Goal: Task Accomplishment & Management: Manage account settings

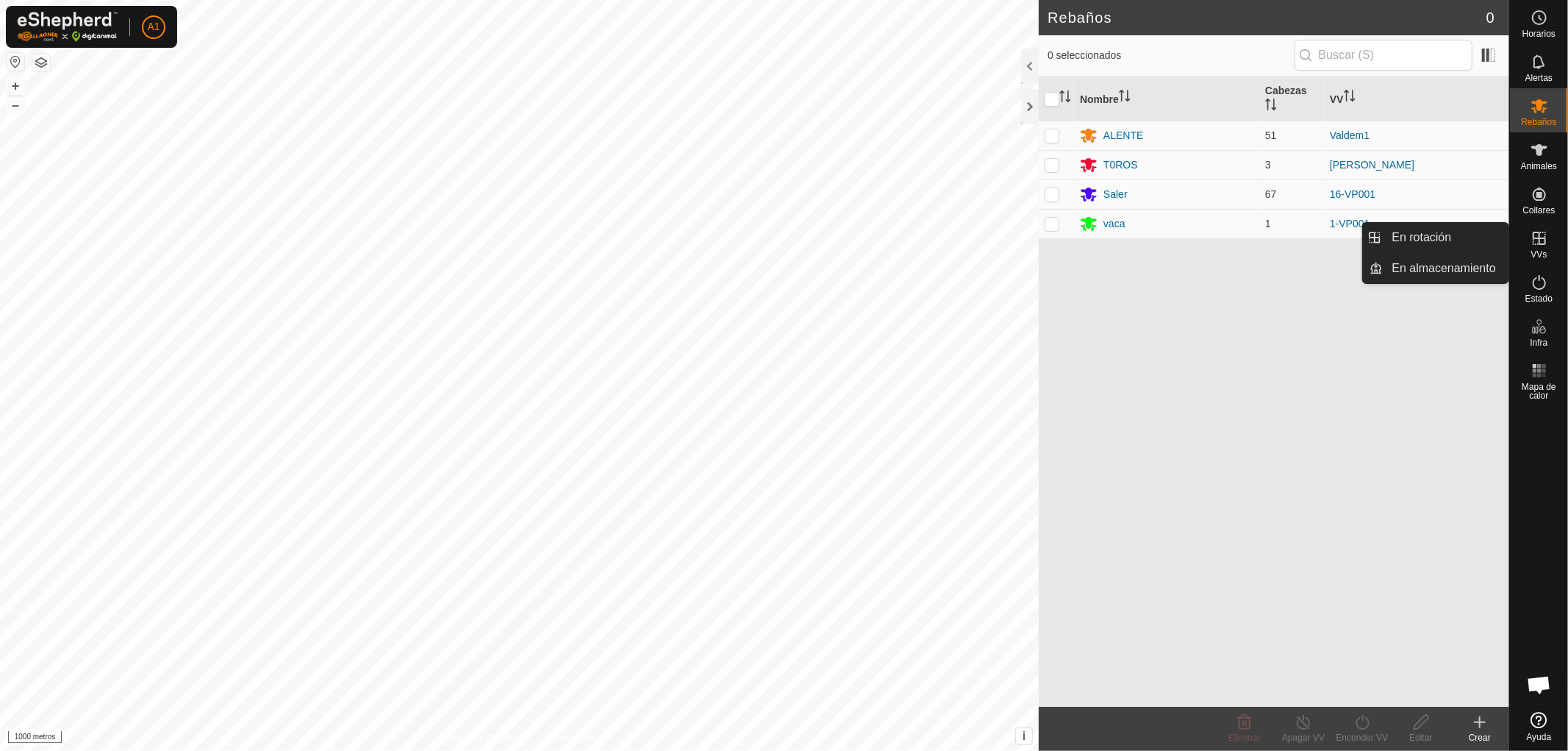
click at [1539, 242] on icon at bounding box center [1539, 238] width 13 height 13
click at [1445, 234] on link "En rotación" at bounding box center [1446, 237] width 126 height 29
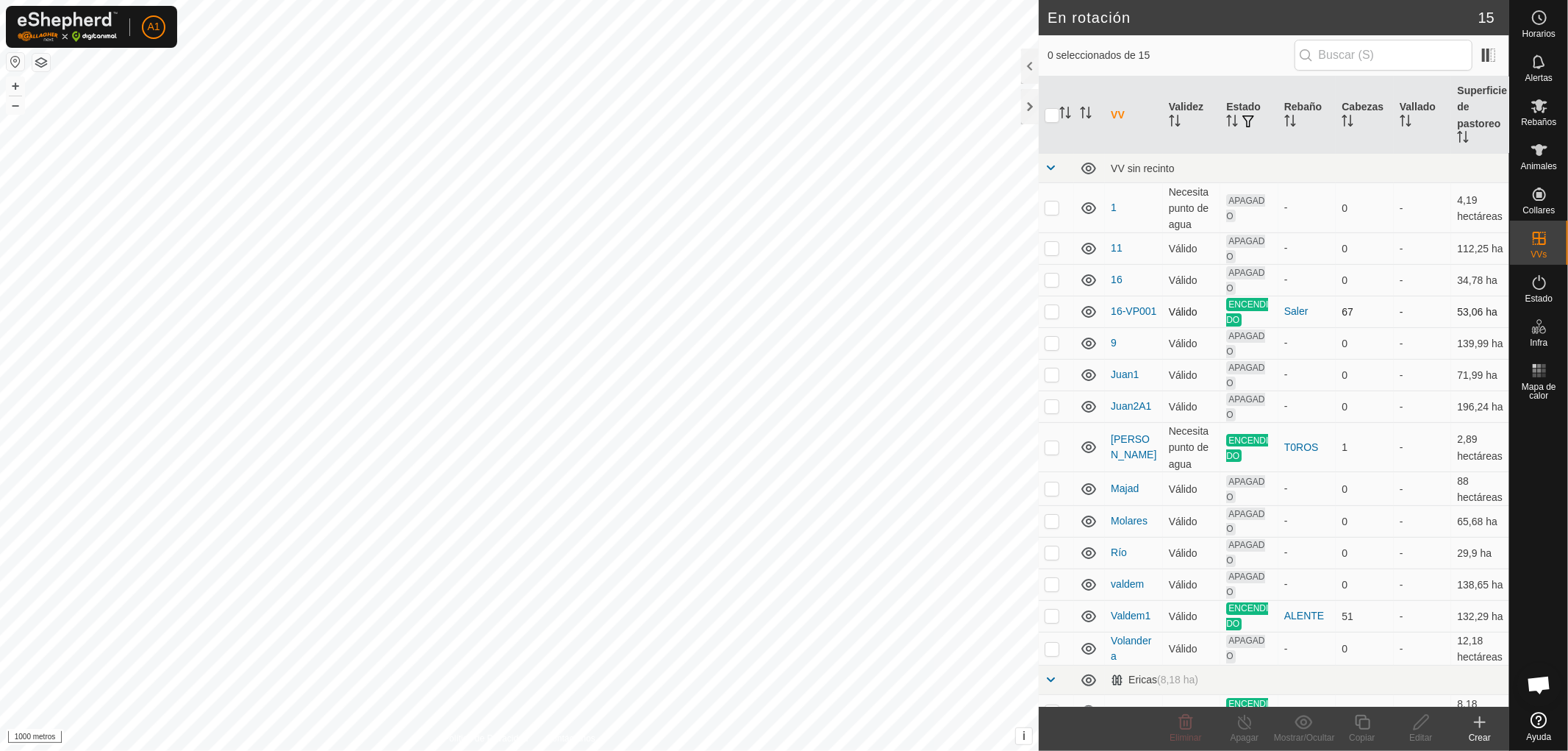
click at [1051, 307] on p-checkbox at bounding box center [1051, 310] width 15 height 11
checkbox input "false"
click at [1053, 444] on p-checkbox at bounding box center [1051, 446] width 15 height 11
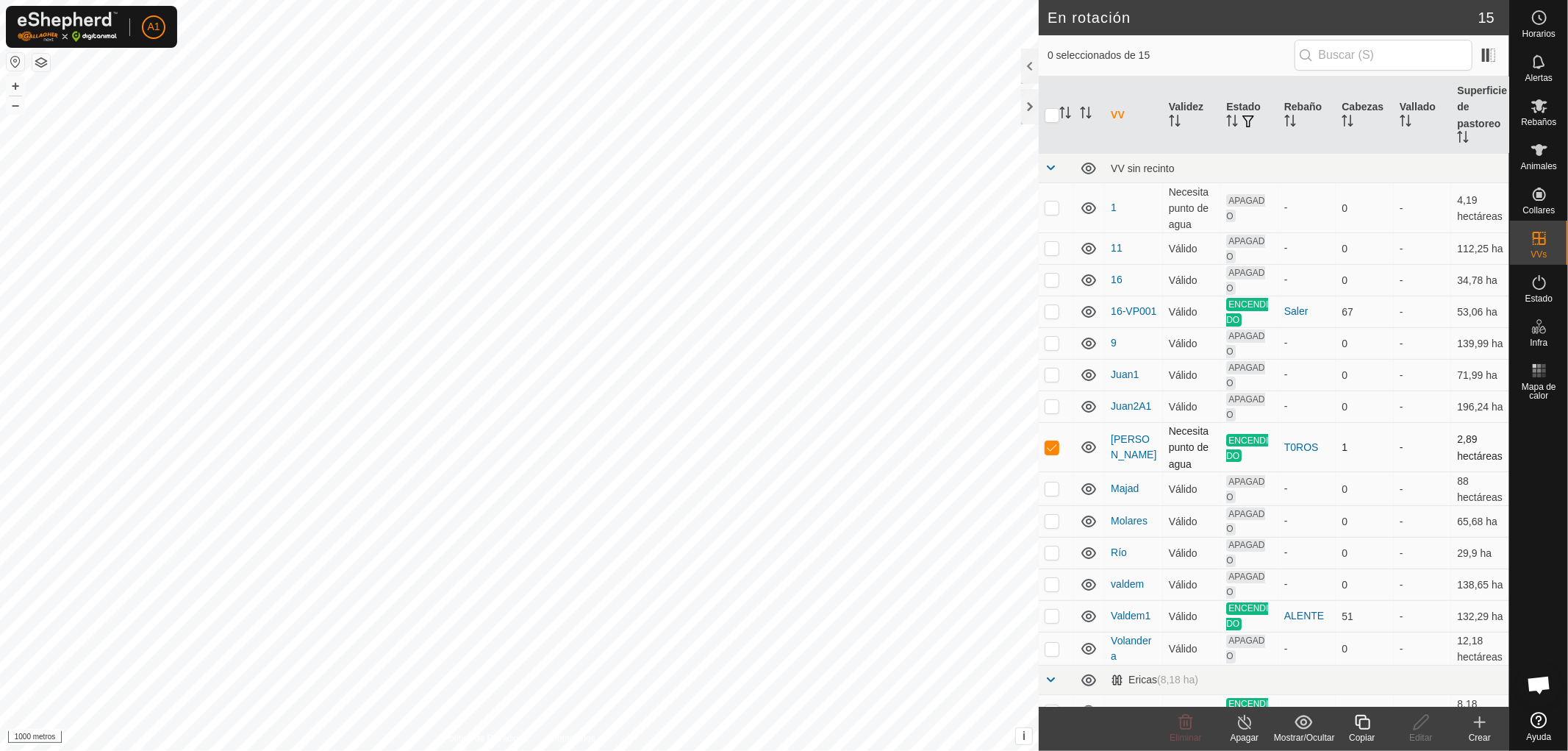
checkbox input "false"
click at [1049, 621] on p-checkbox at bounding box center [1051, 615] width 15 height 11
click at [1053, 621] on p-checkbox at bounding box center [1051, 615] width 15 height 11
checkbox input "false"
click at [1050, 444] on p-checkbox at bounding box center [1051, 446] width 15 height 11
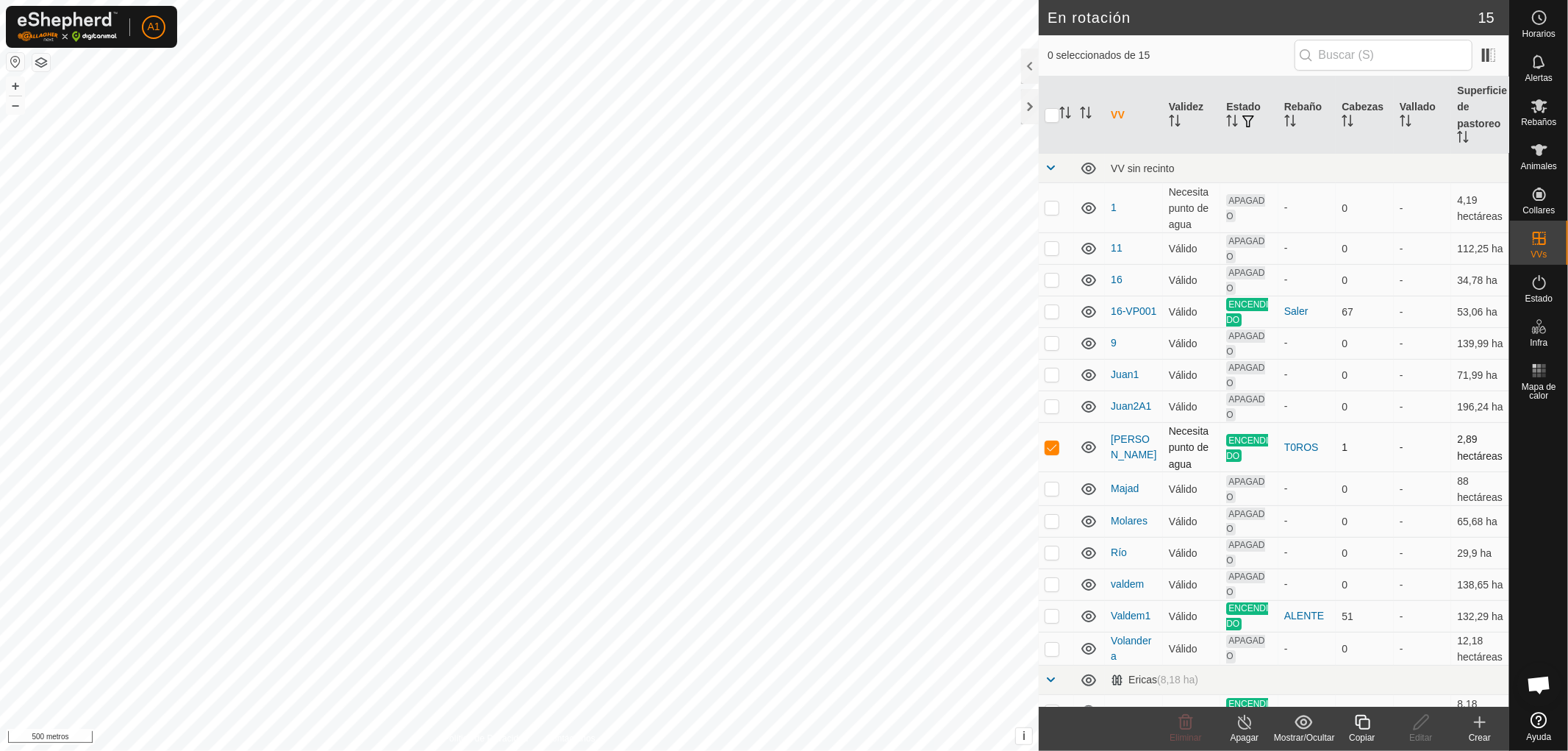
click at [1054, 444] on p-checkbox at bounding box center [1051, 446] width 15 height 11
checkbox input "false"
click at [1053, 621] on p-checkbox at bounding box center [1051, 615] width 15 height 11
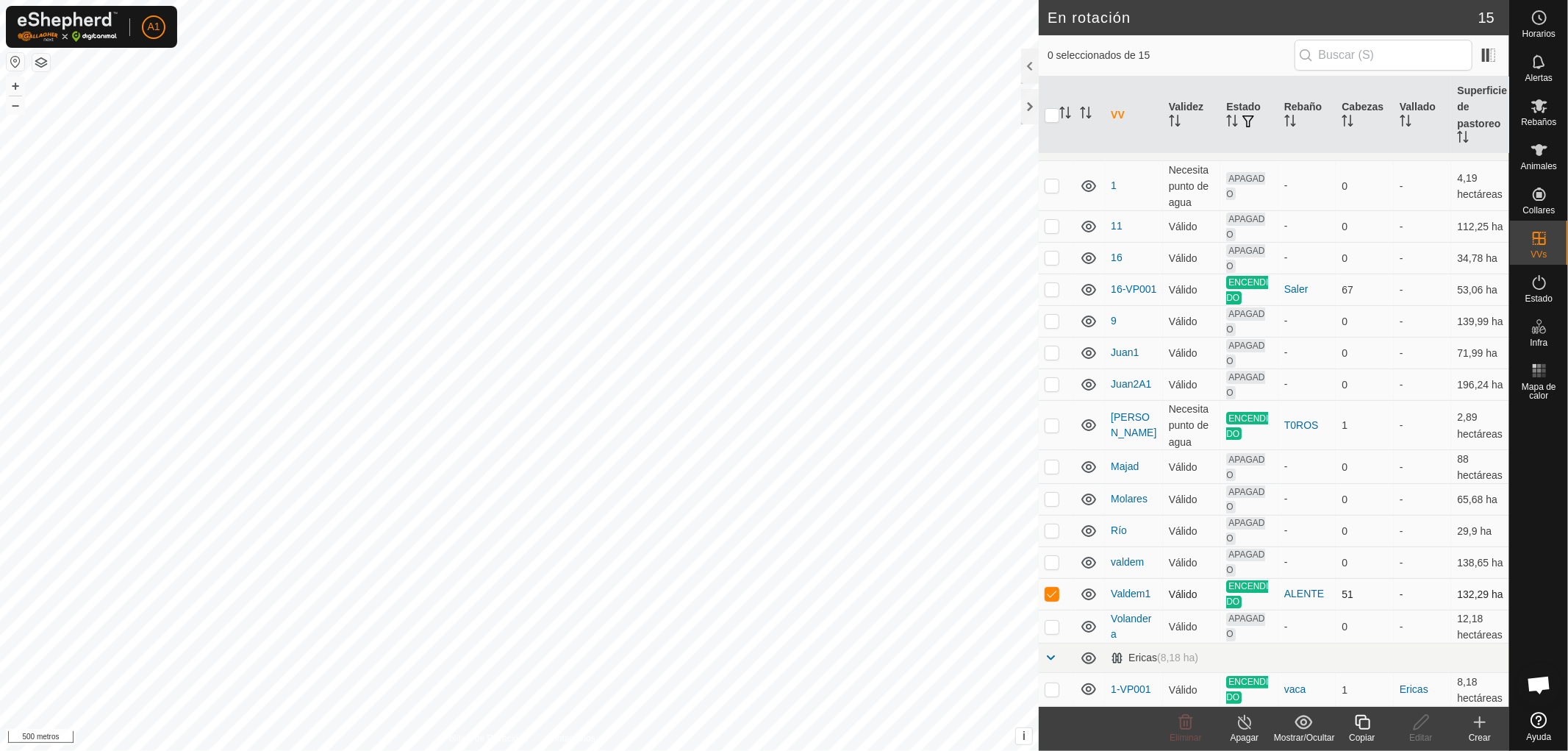
click at [1051, 588] on p-checkbox at bounding box center [1051, 593] width 15 height 11
checkbox input "false"
click at [1051, 683] on p-checkbox at bounding box center [1051, 689] width 15 height 11
checkbox input "false"
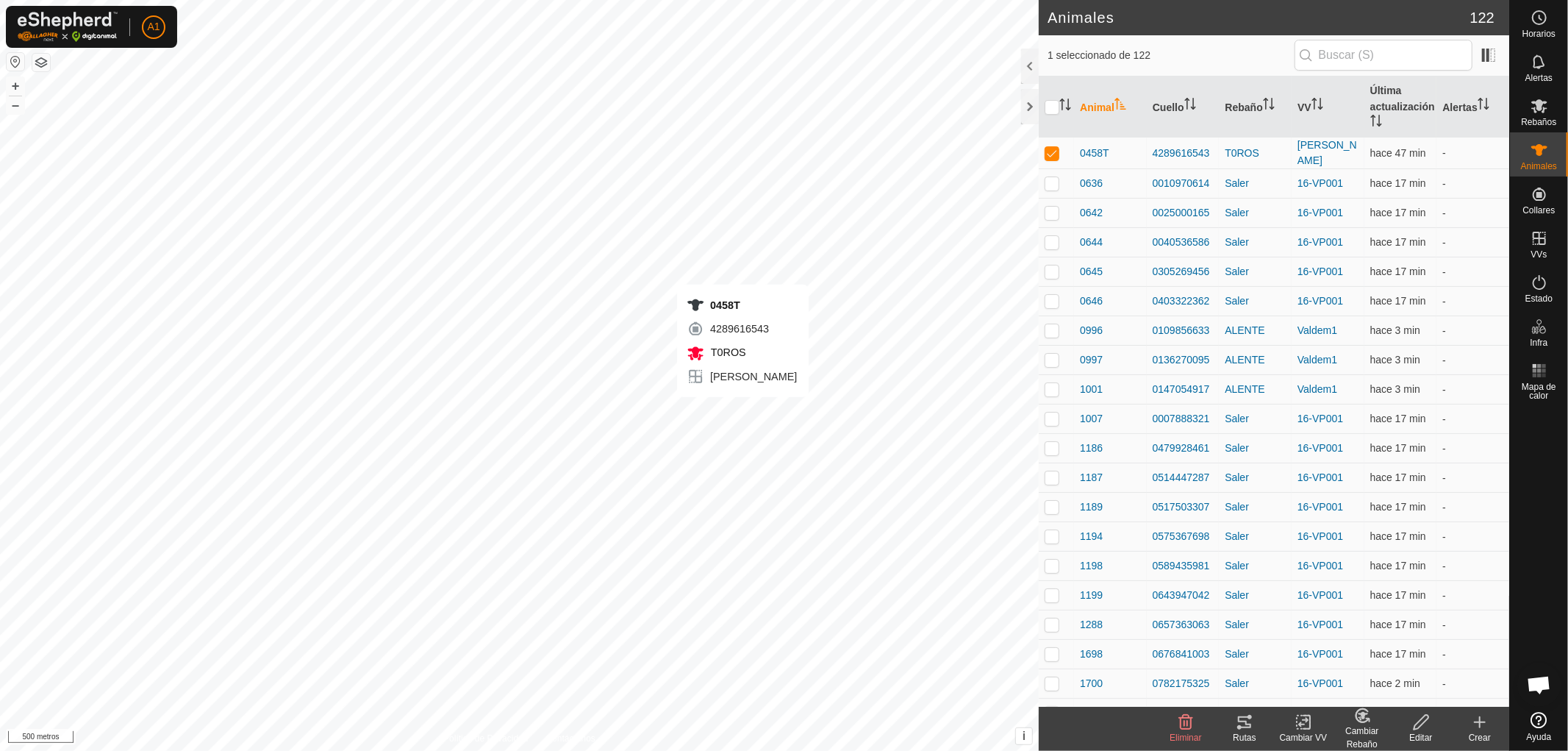
checkbox input "false"
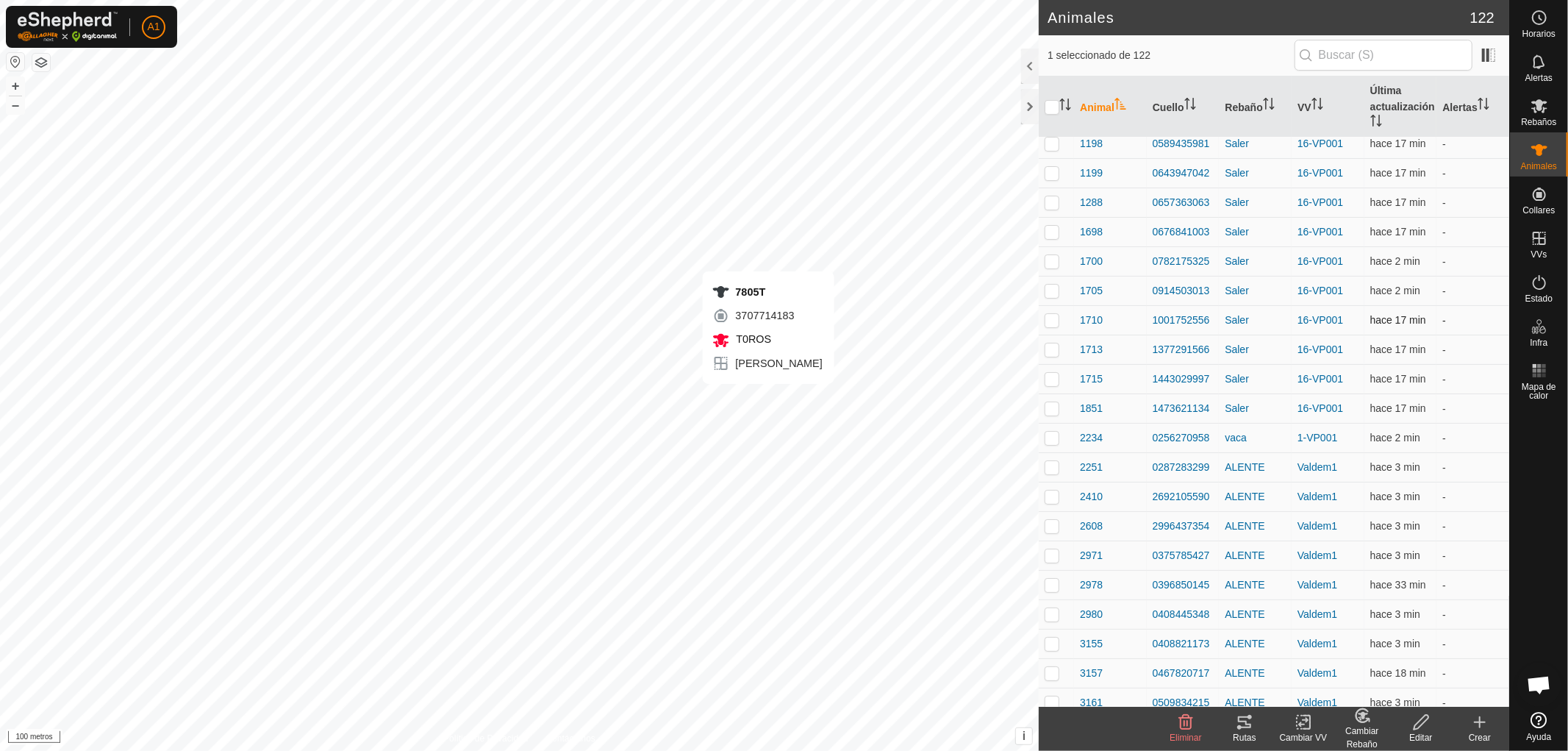
checkbox input "false"
checkbox input "true"
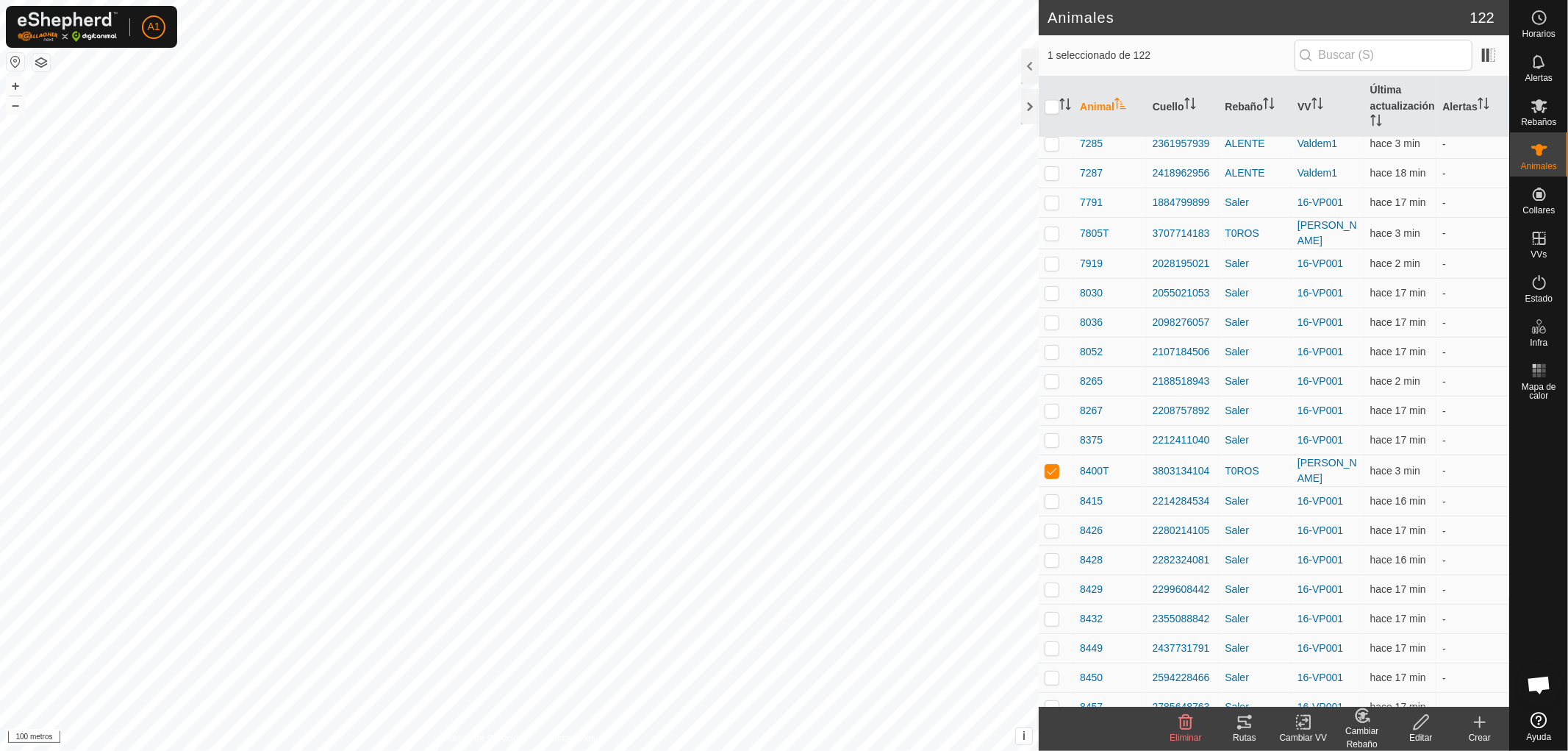
scroll to position [2026, 0]
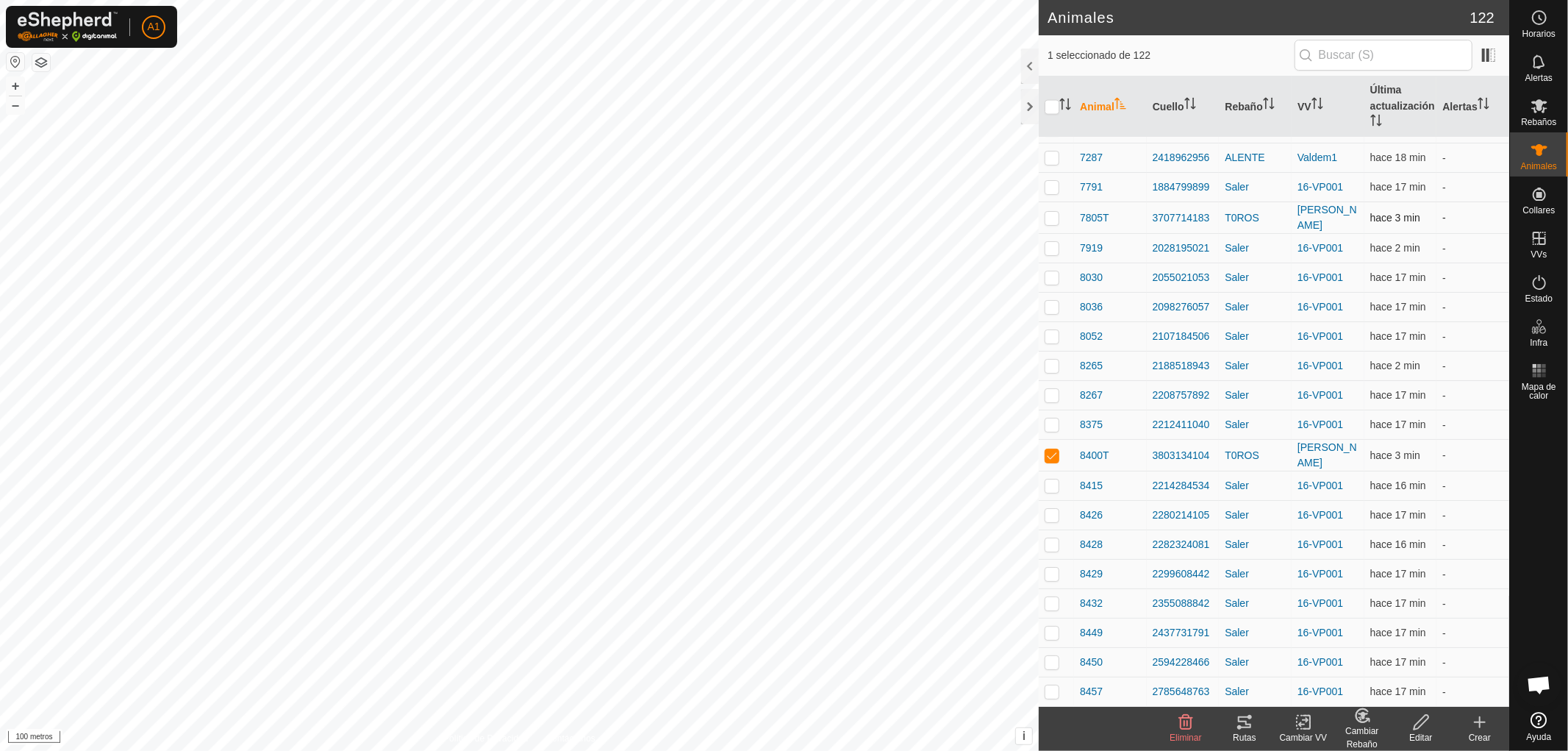
click at [1049, 212] on p-checkbox at bounding box center [1051, 217] width 15 height 11
checkbox input "true"
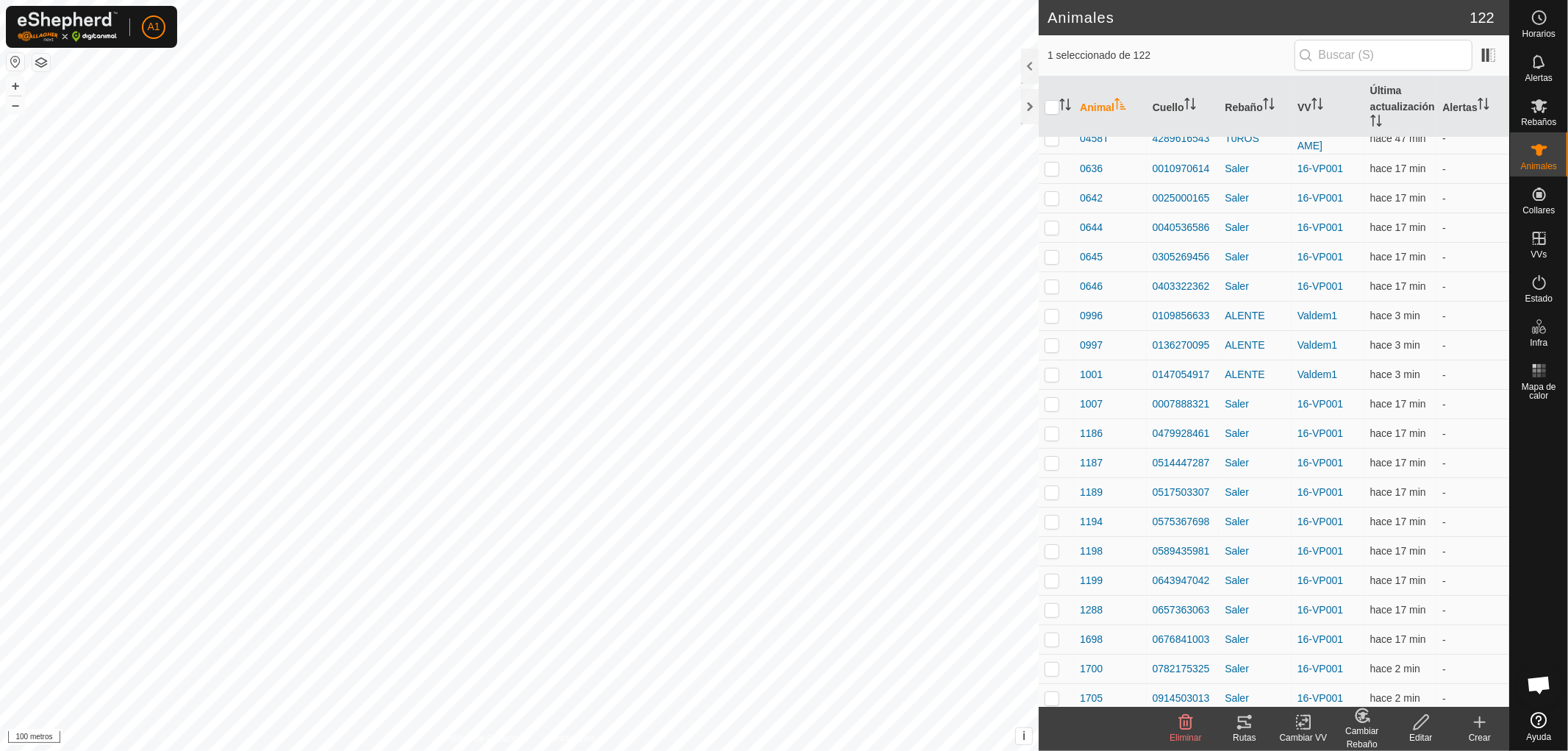
scroll to position [0, 0]
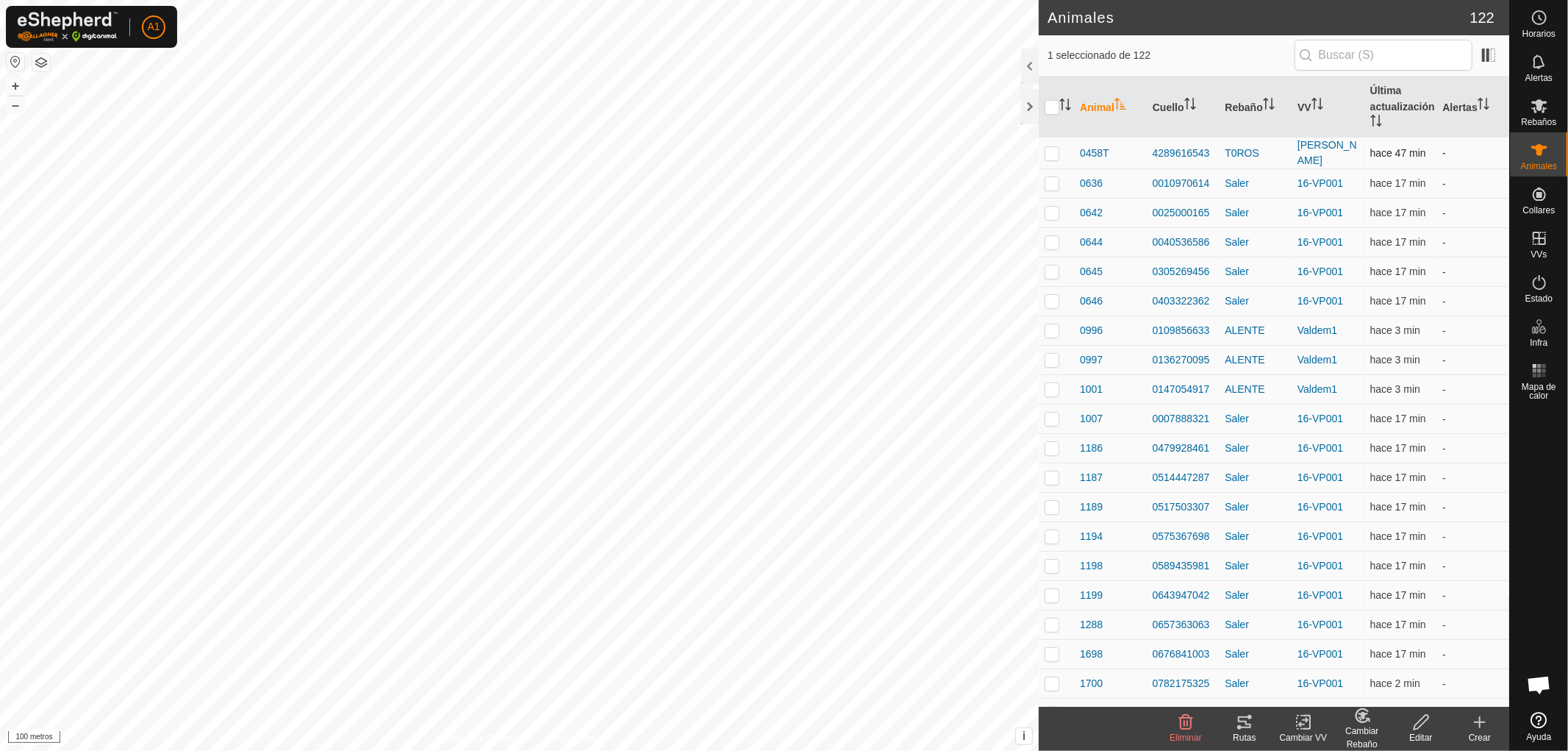
click at [1049, 151] on p-checkbox at bounding box center [1051, 152] width 15 height 11
checkbox input "true"
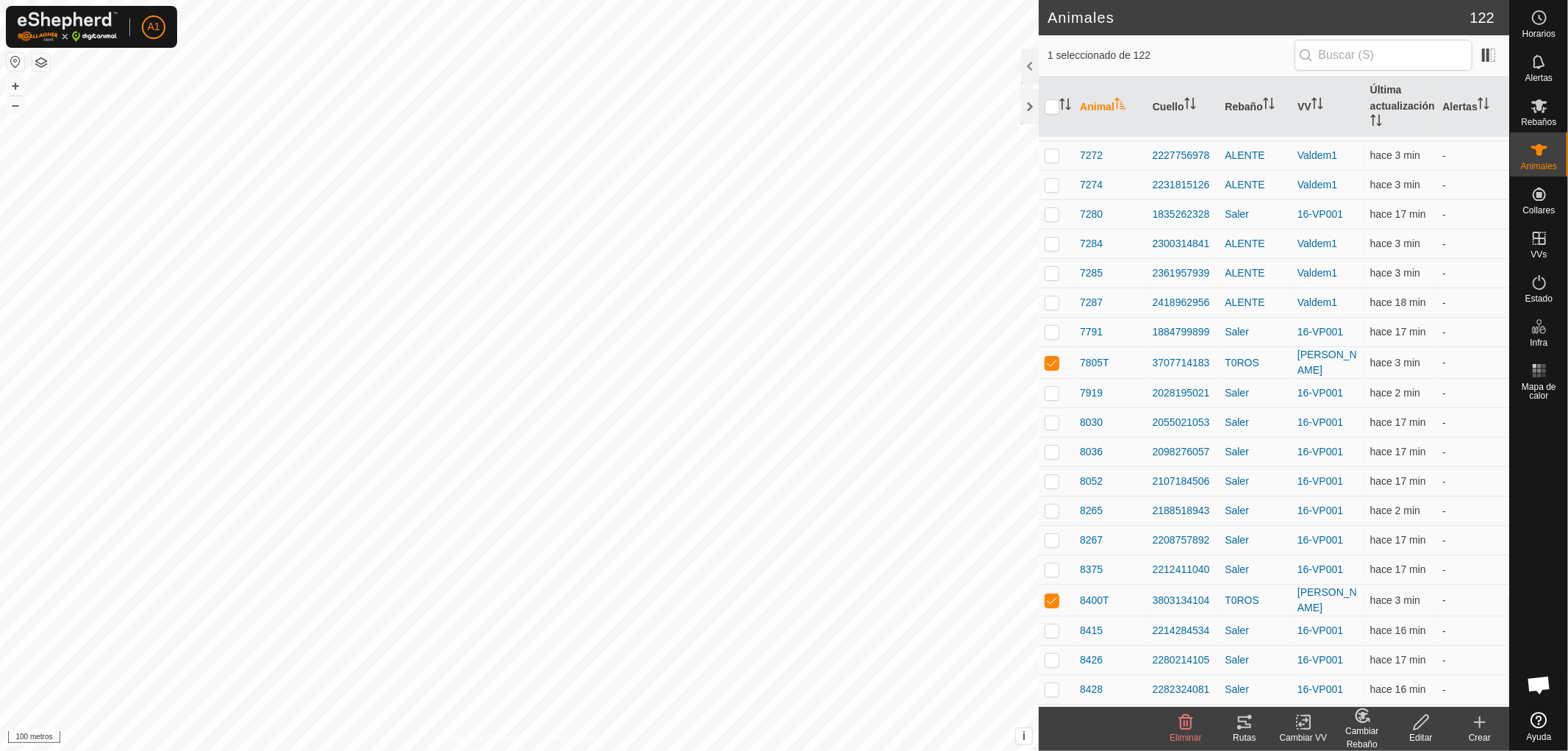
scroll to position [1886, 0]
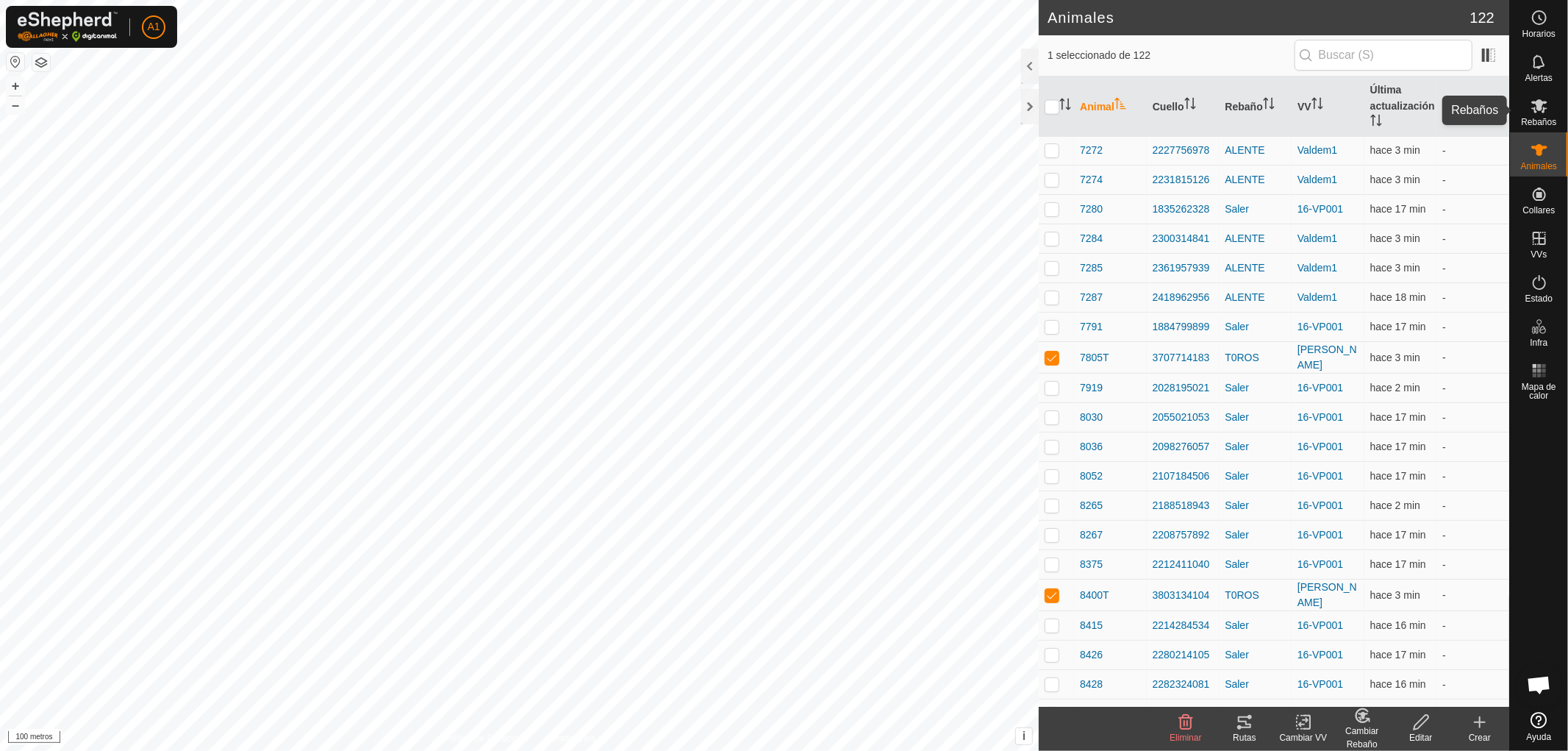
click at [1544, 117] on font "Rebaños" at bounding box center [1539, 122] width 35 height 11
